Goal: Navigation & Orientation: Find specific page/section

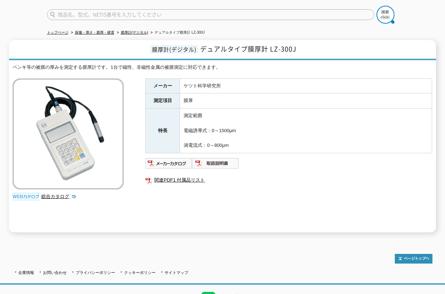
scroll to position [19, 0]
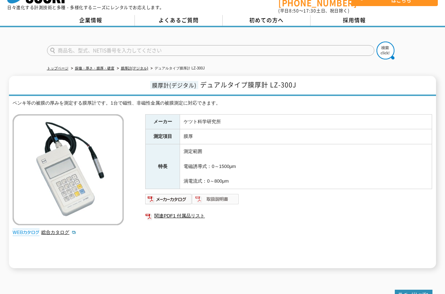
click at [215, 194] on img at bounding box center [215, 199] width 47 height 11
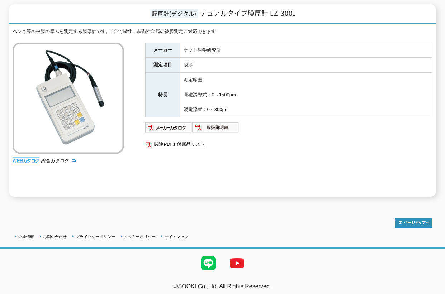
scroll to position [0, 0]
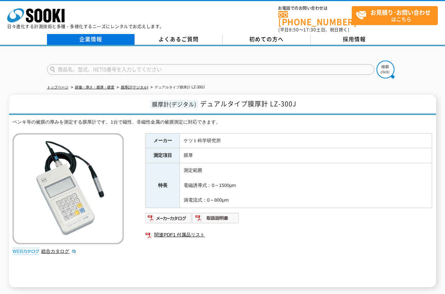
click at [86, 34] on link "企業情報" at bounding box center [91, 39] width 88 height 11
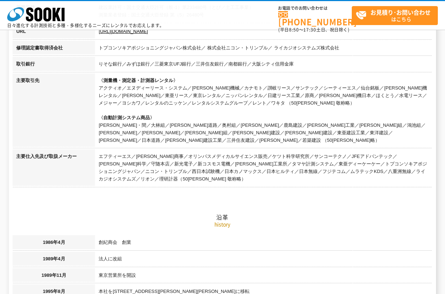
scroll to position [143, 0]
